Goal: Complete application form

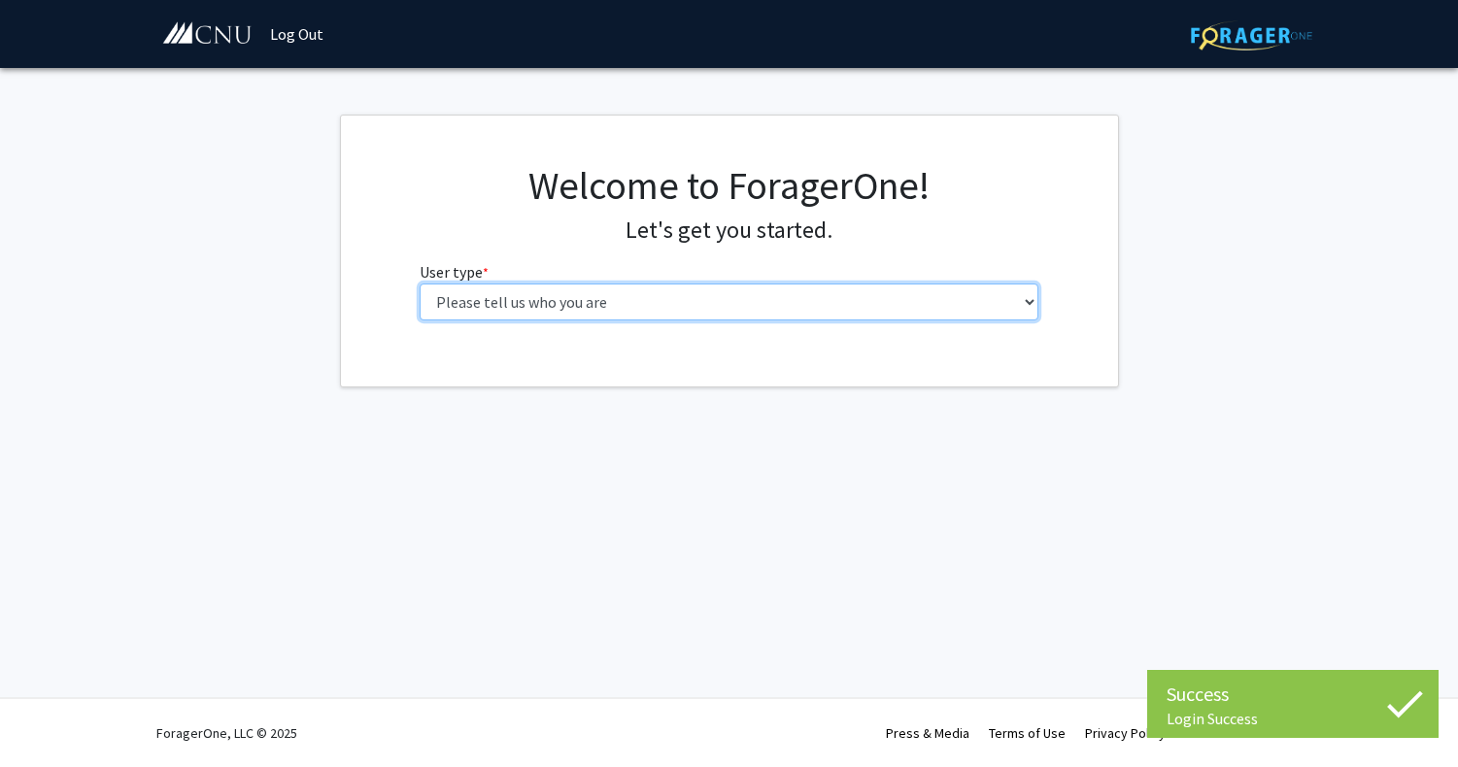
select select "1: undergrad"
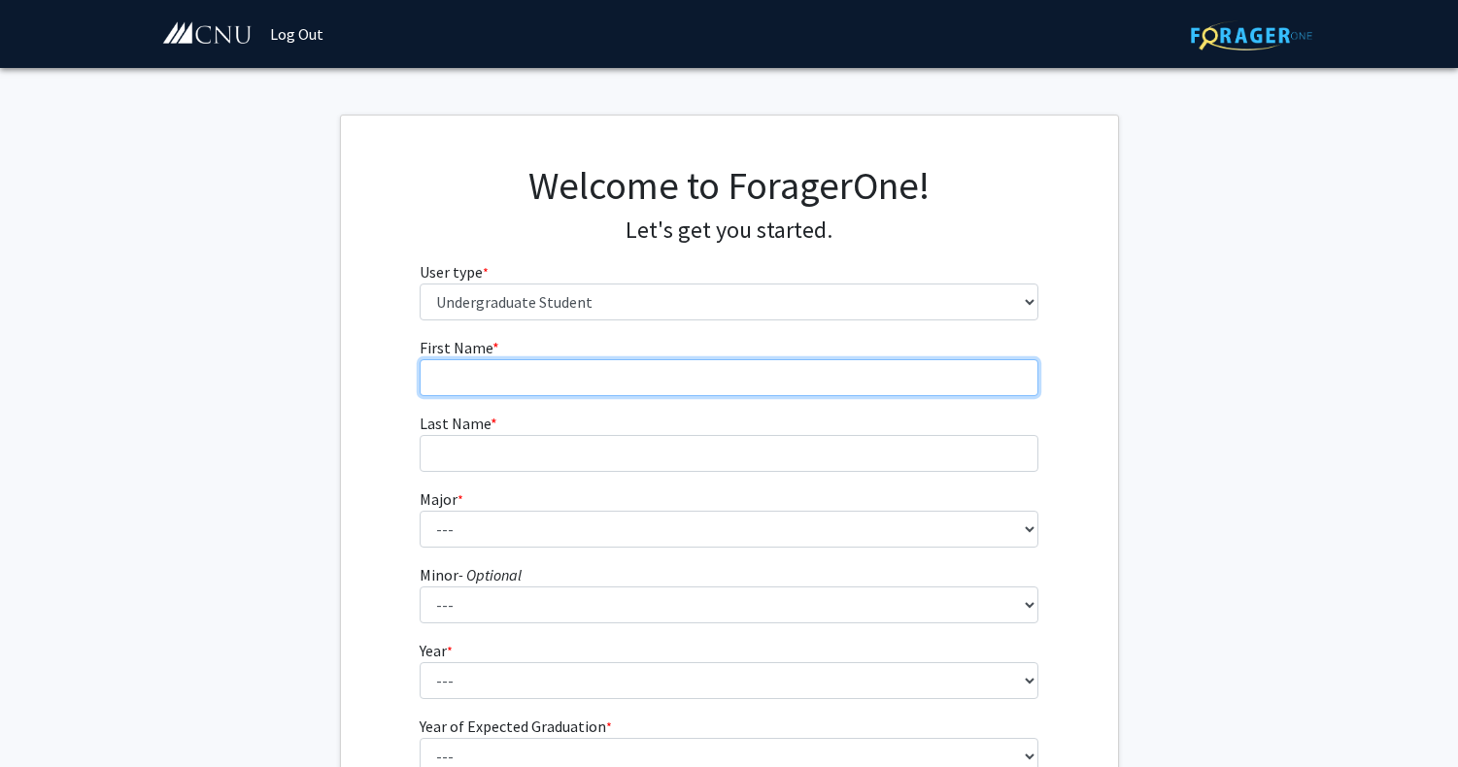
click at [613, 384] on input "First Name * required" at bounding box center [729, 377] width 619 height 37
type input "[PERSON_NAME]"
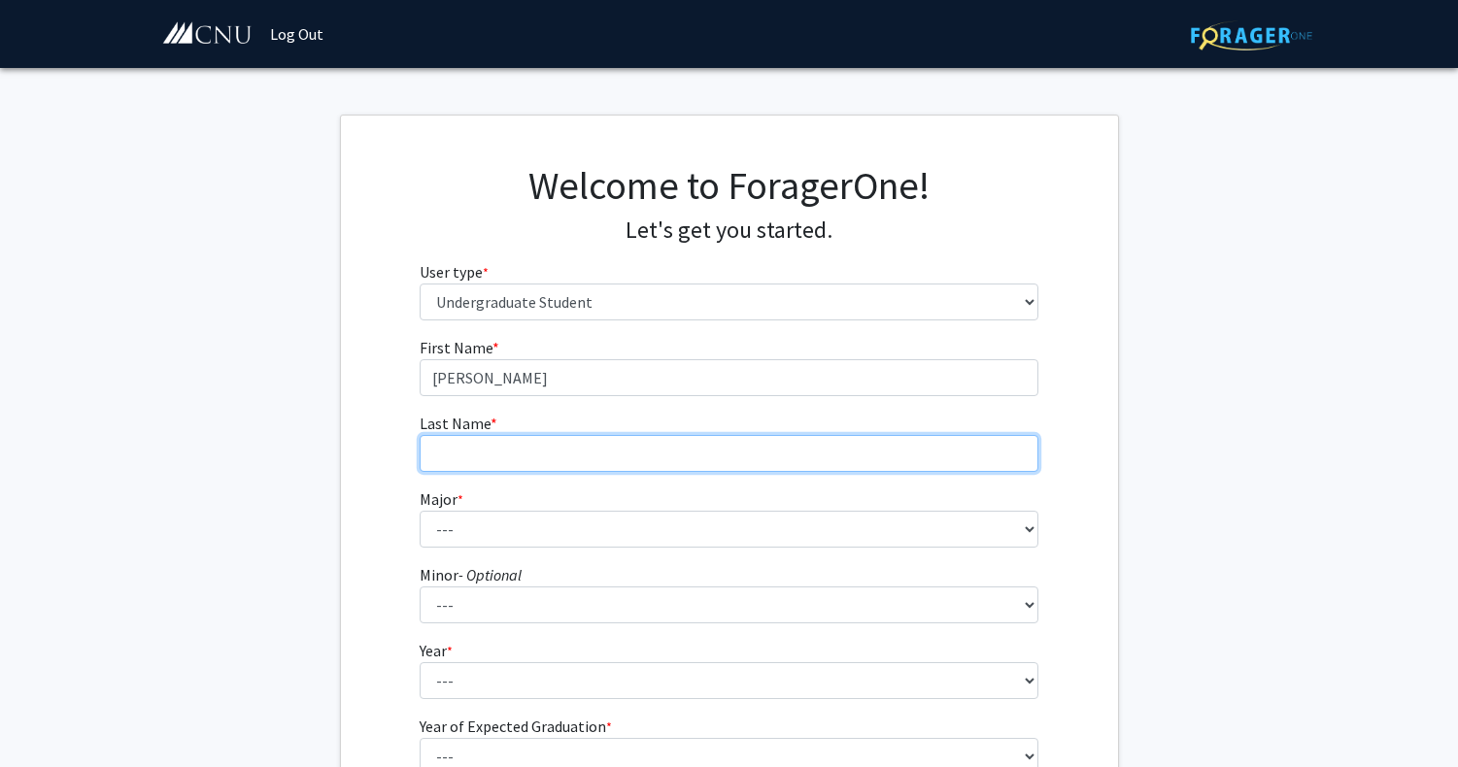
click at [539, 459] on input "Last Name * required" at bounding box center [729, 453] width 619 height 37
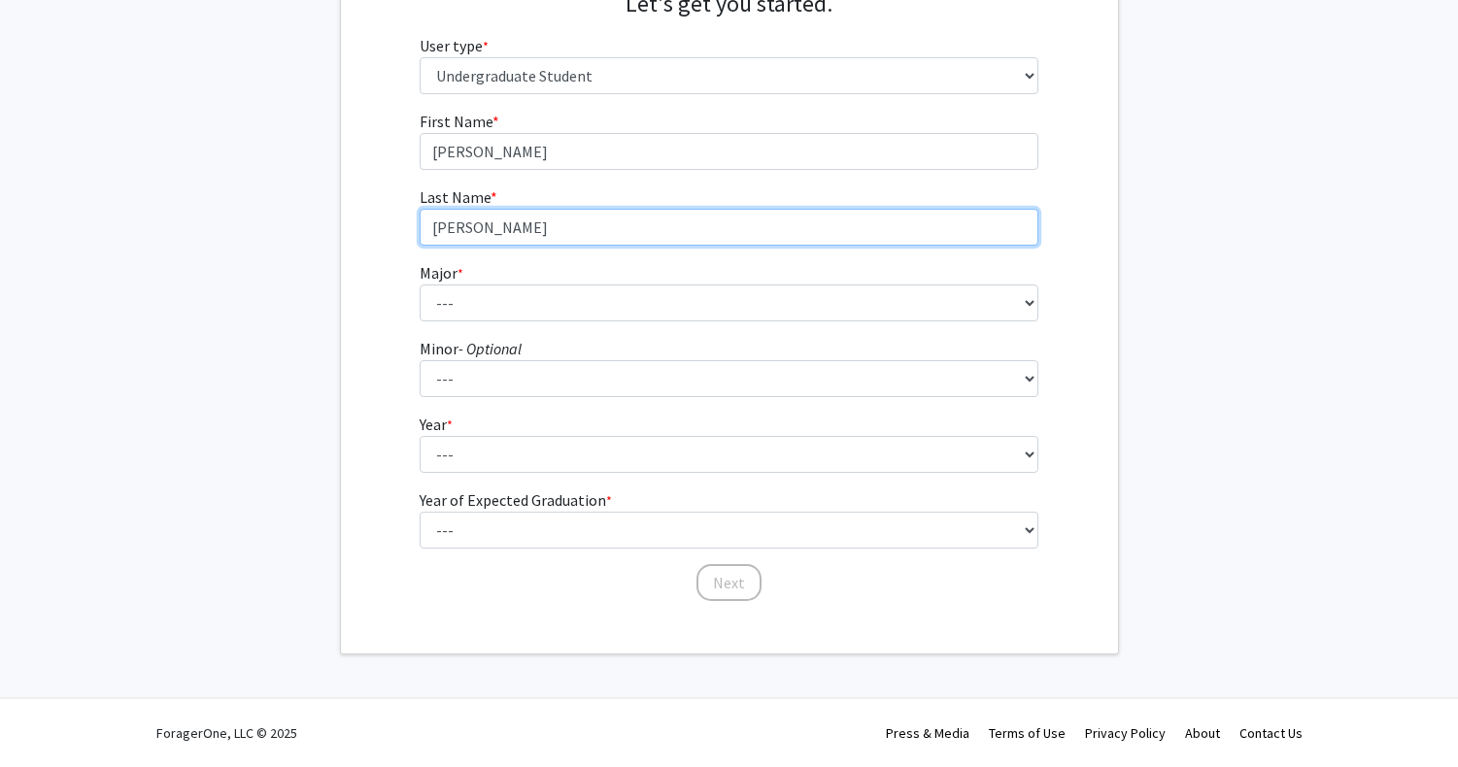
scroll to position [225, 0]
type input "[PERSON_NAME]"
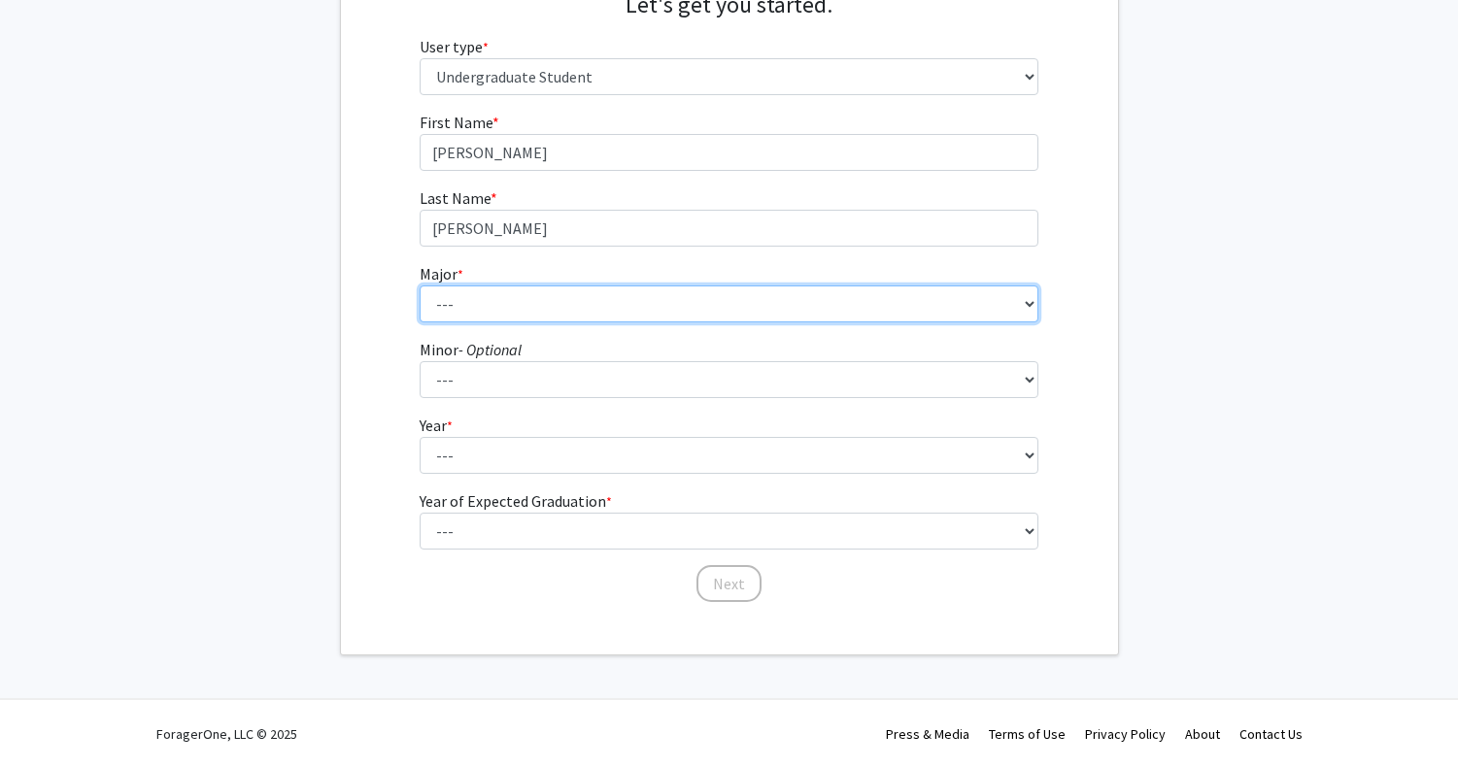
select select "31: 642"
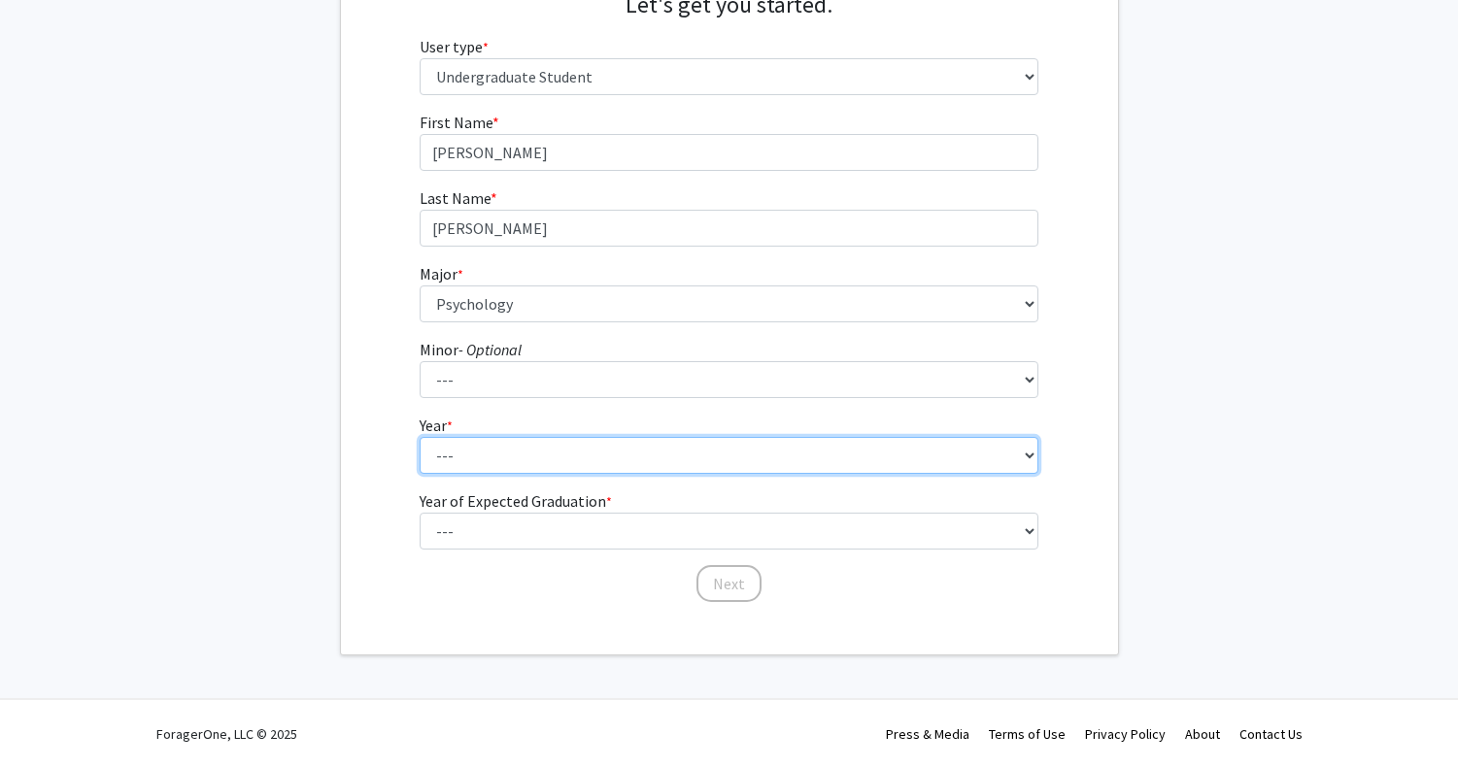
select select "4: senior"
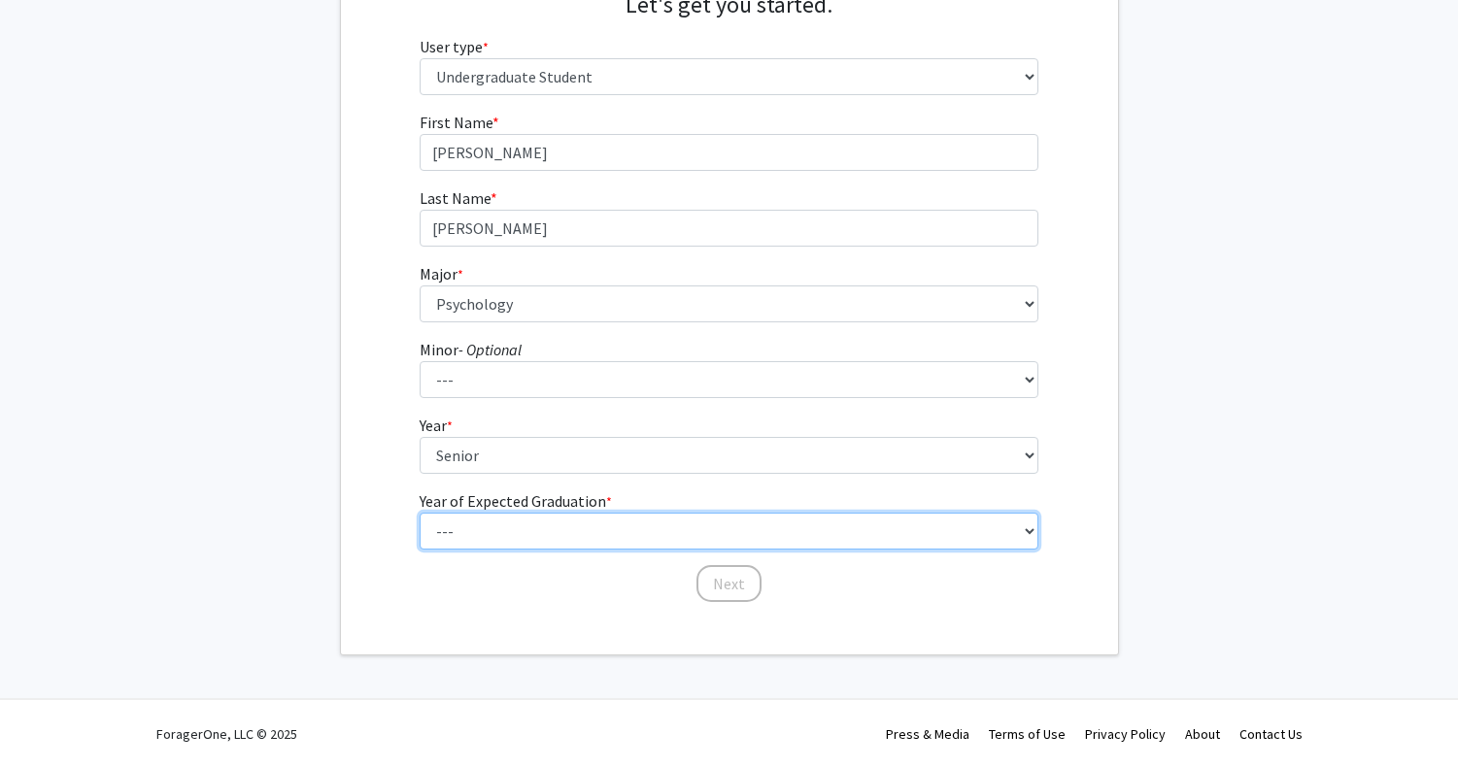
select select "2: 2026"
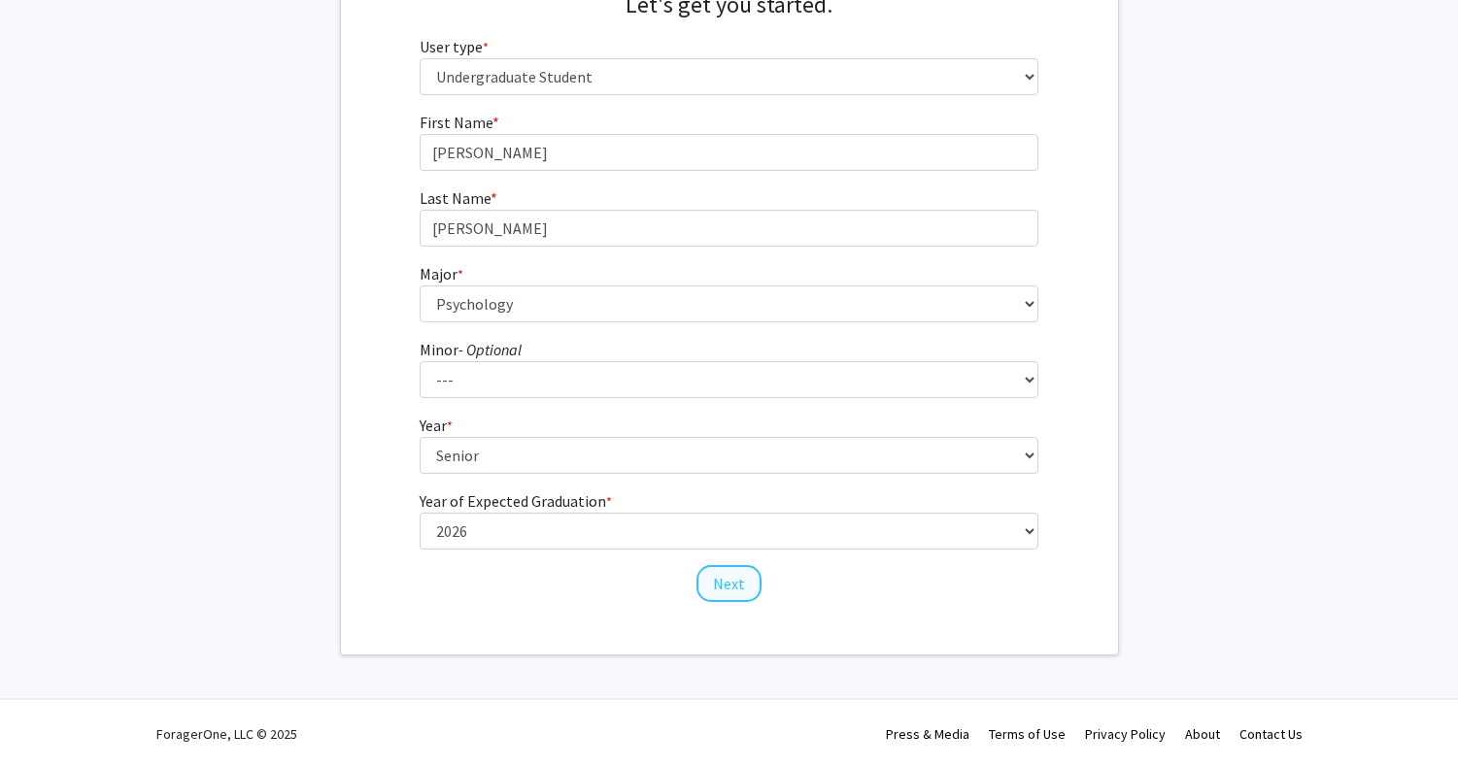
click at [749, 587] on button "Next" at bounding box center [729, 583] width 65 height 37
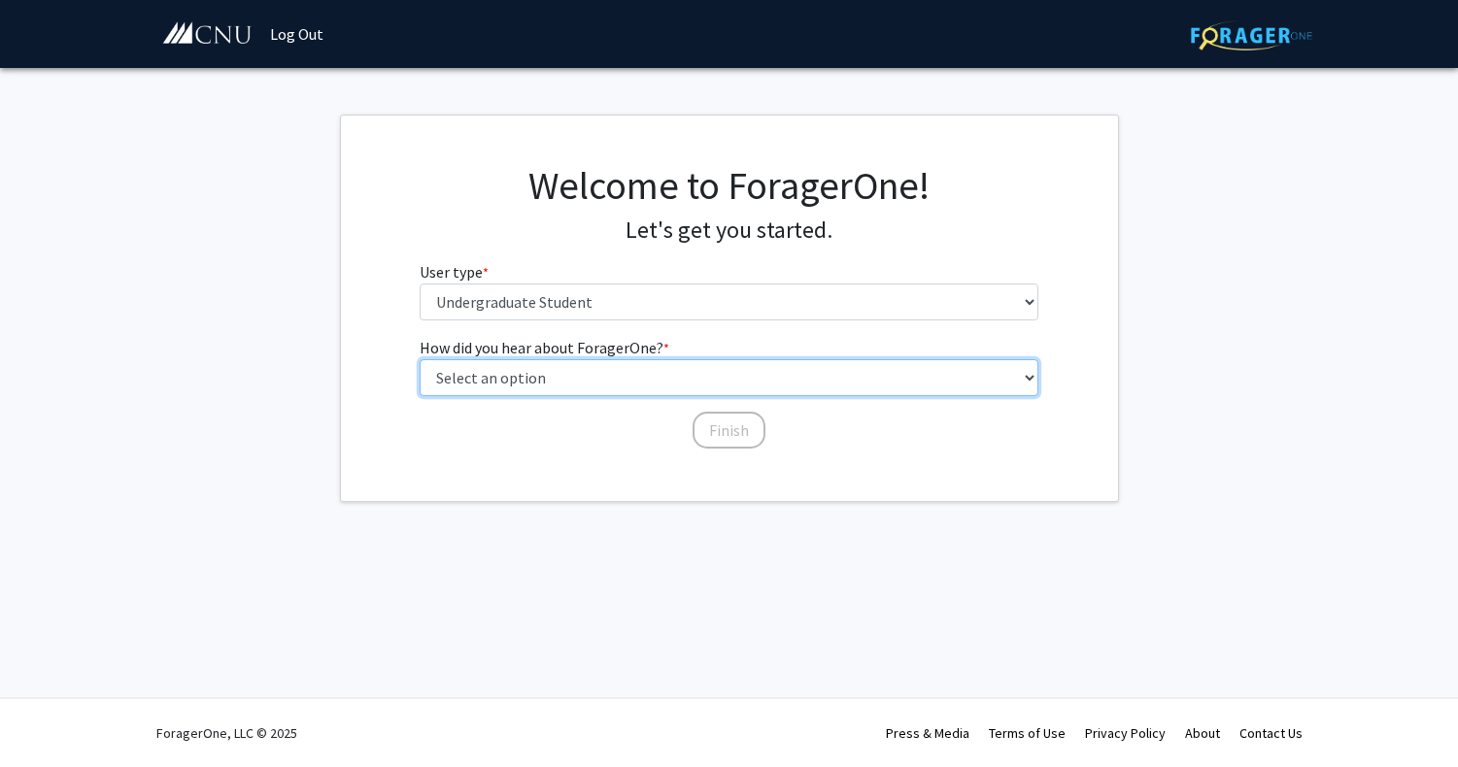
select select "2: faculty_recommendation"
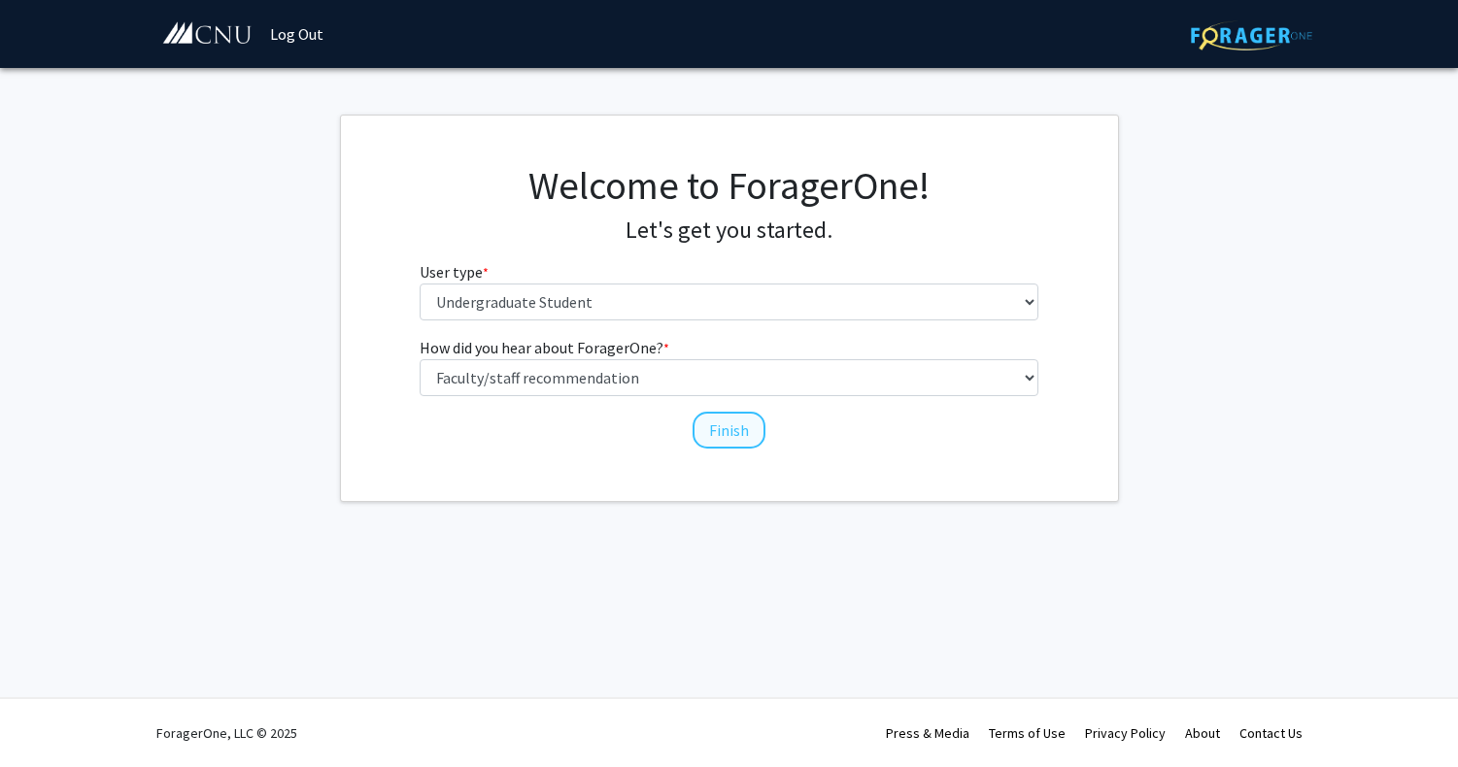
click at [713, 434] on button "Finish" at bounding box center [729, 430] width 73 height 37
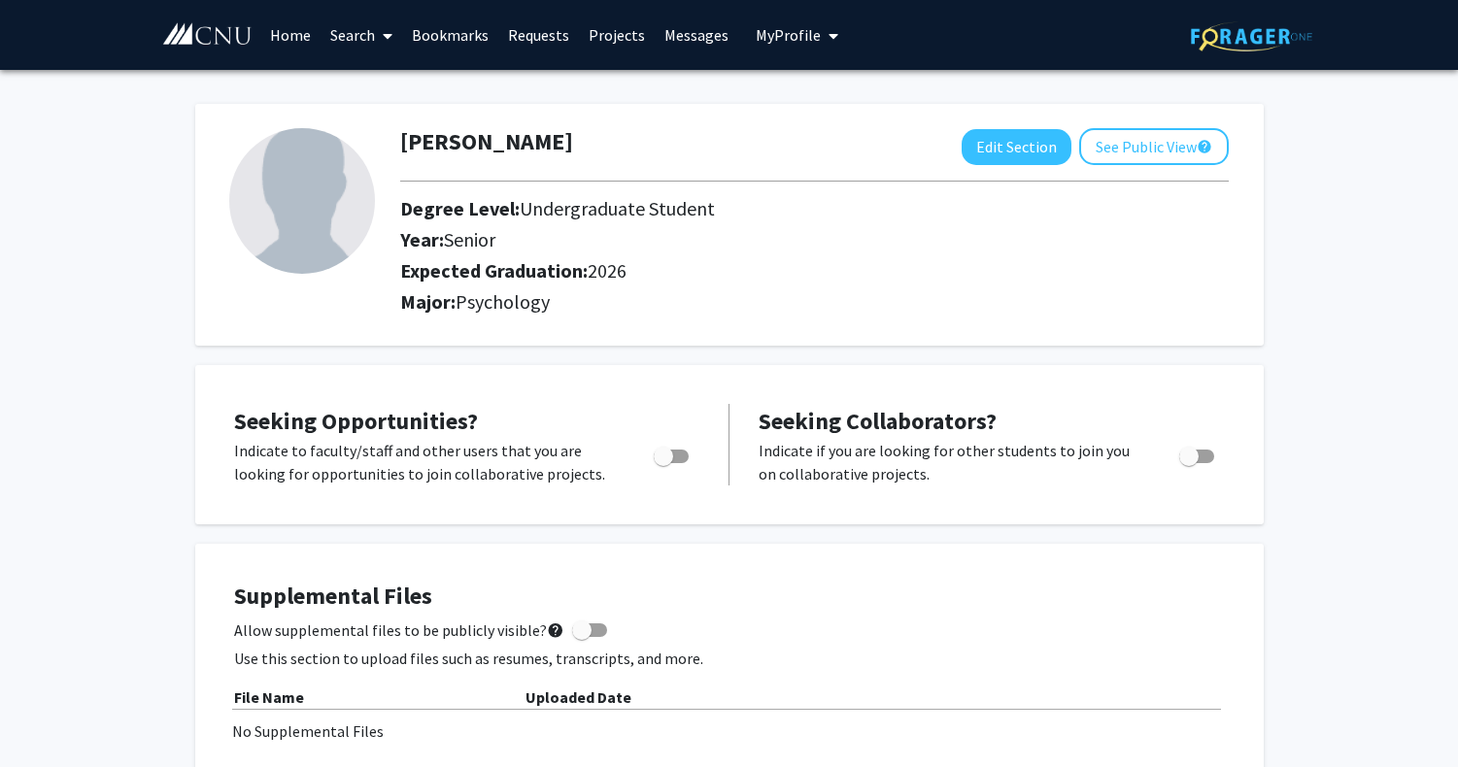
click at [285, 46] on link "Home" at bounding box center [290, 35] width 60 height 68
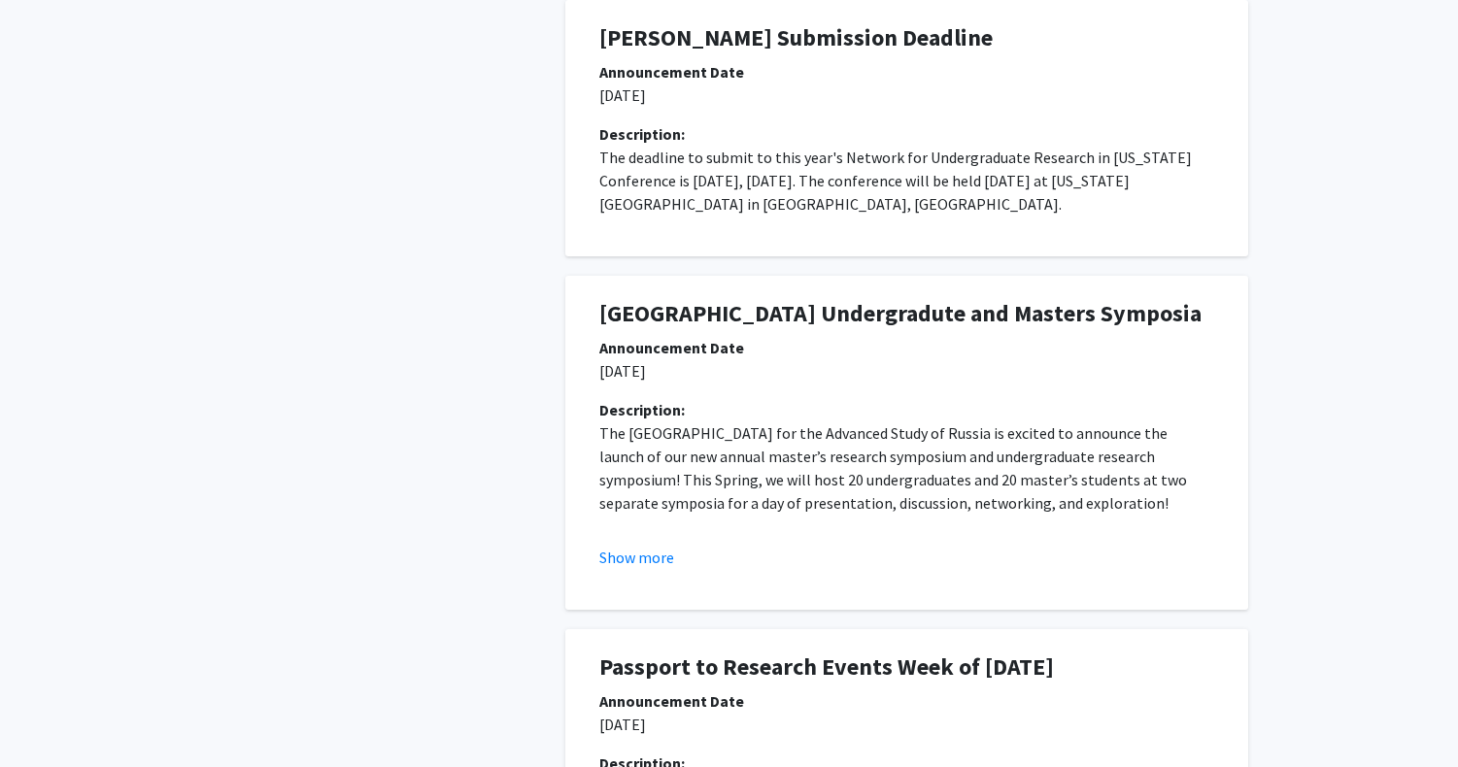
scroll to position [1124, 0]
